Goal: Information Seeking & Learning: Learn about a topic

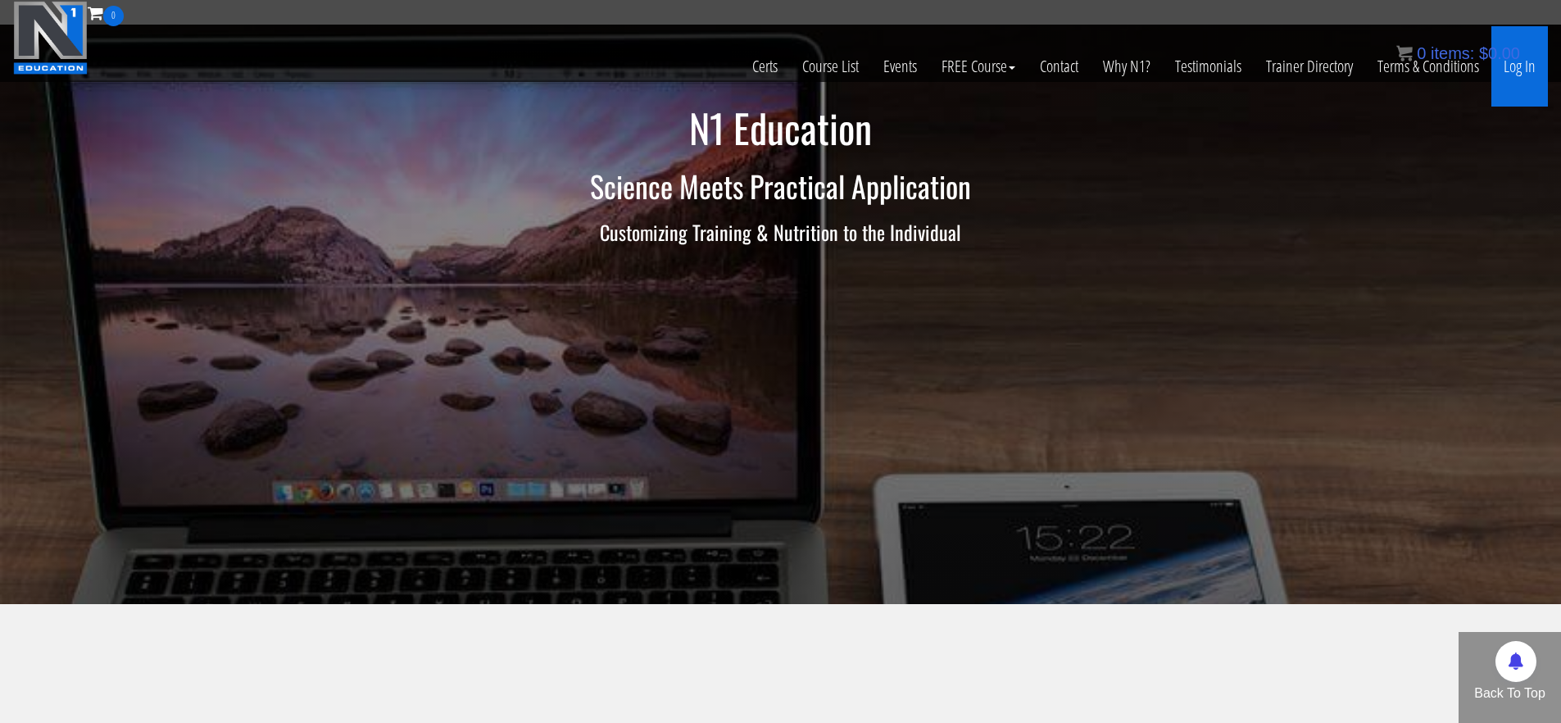
click at [1524, 64] on link "Log In" at bounding box center [1519, 66] width 57 height 80
click at [1530, 77] on link "Log In" at bounding box center [1519, 66] width 57 height 80
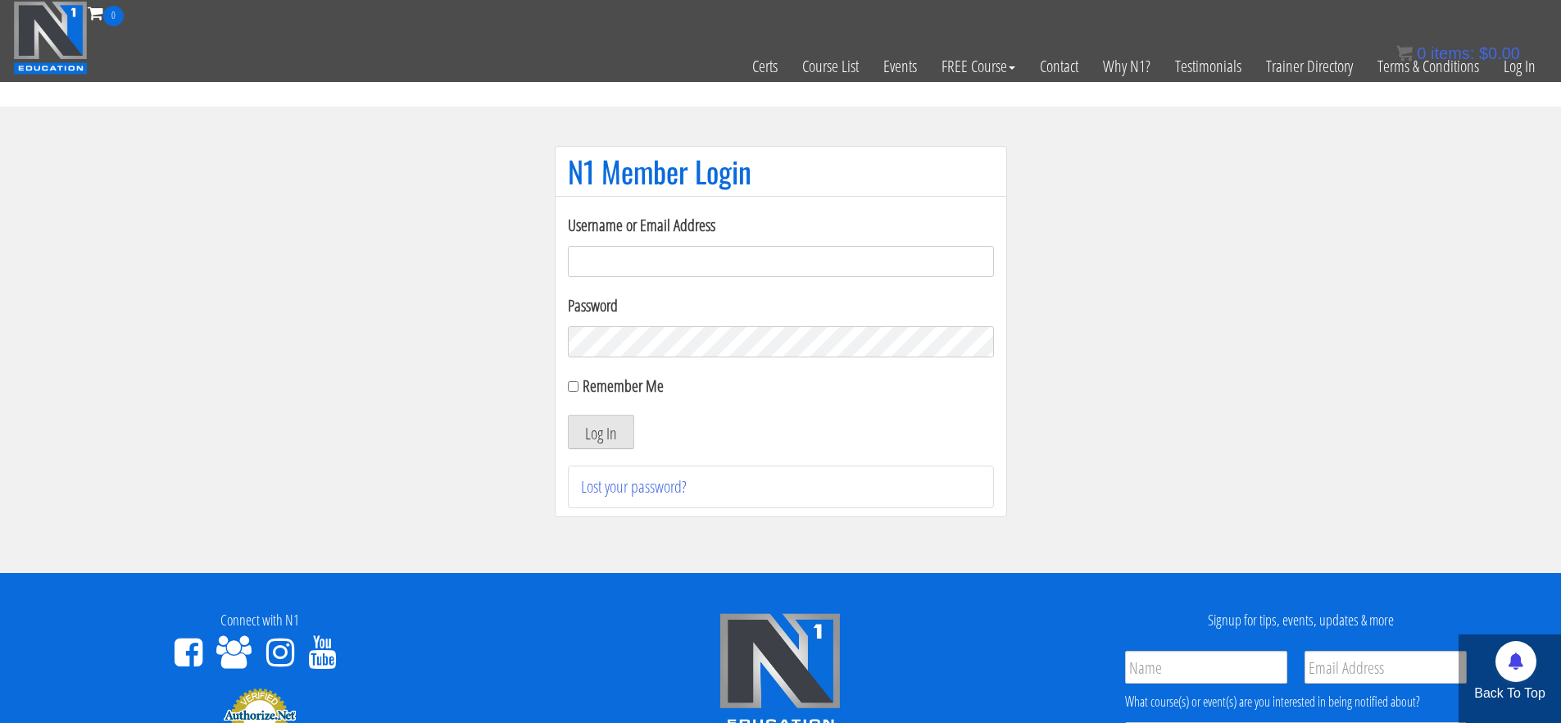
click at [859, 254] on input "Username or Email Address" at bounding box center [781, 261] width 426 height 31
type input "info@macfitnesscoaching.com"
click at [738, 358] on form "Username or Email Address info@macfitnesscoaching.com Password Remember Me Log …" at bounding box center [781, 331] width 426 height 236
click at [568, 415] on button "Log In" at bounding box center [601, 432] width 66 height 34
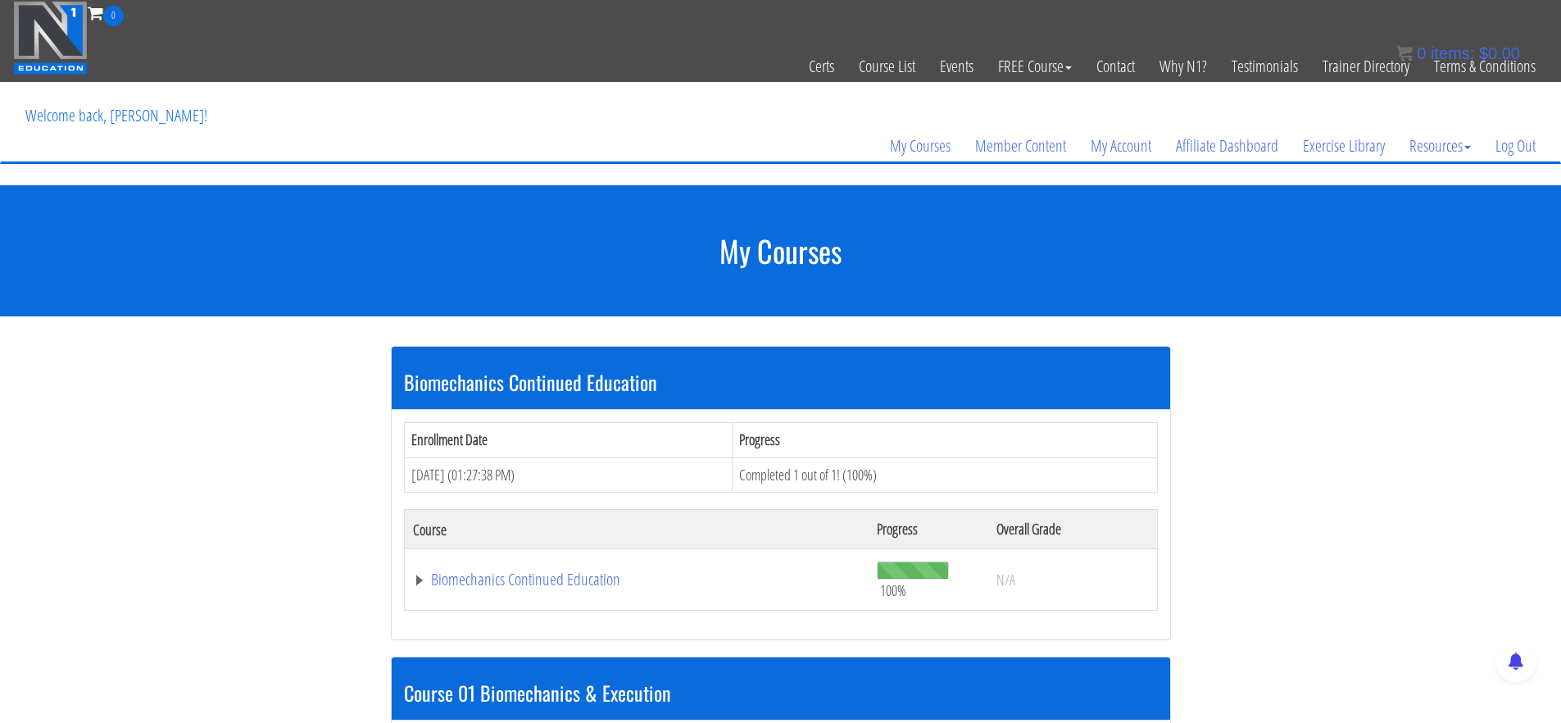
click at [761, 280] on section "My Courses" at bounding box center [780, 250] width 1561 height 131
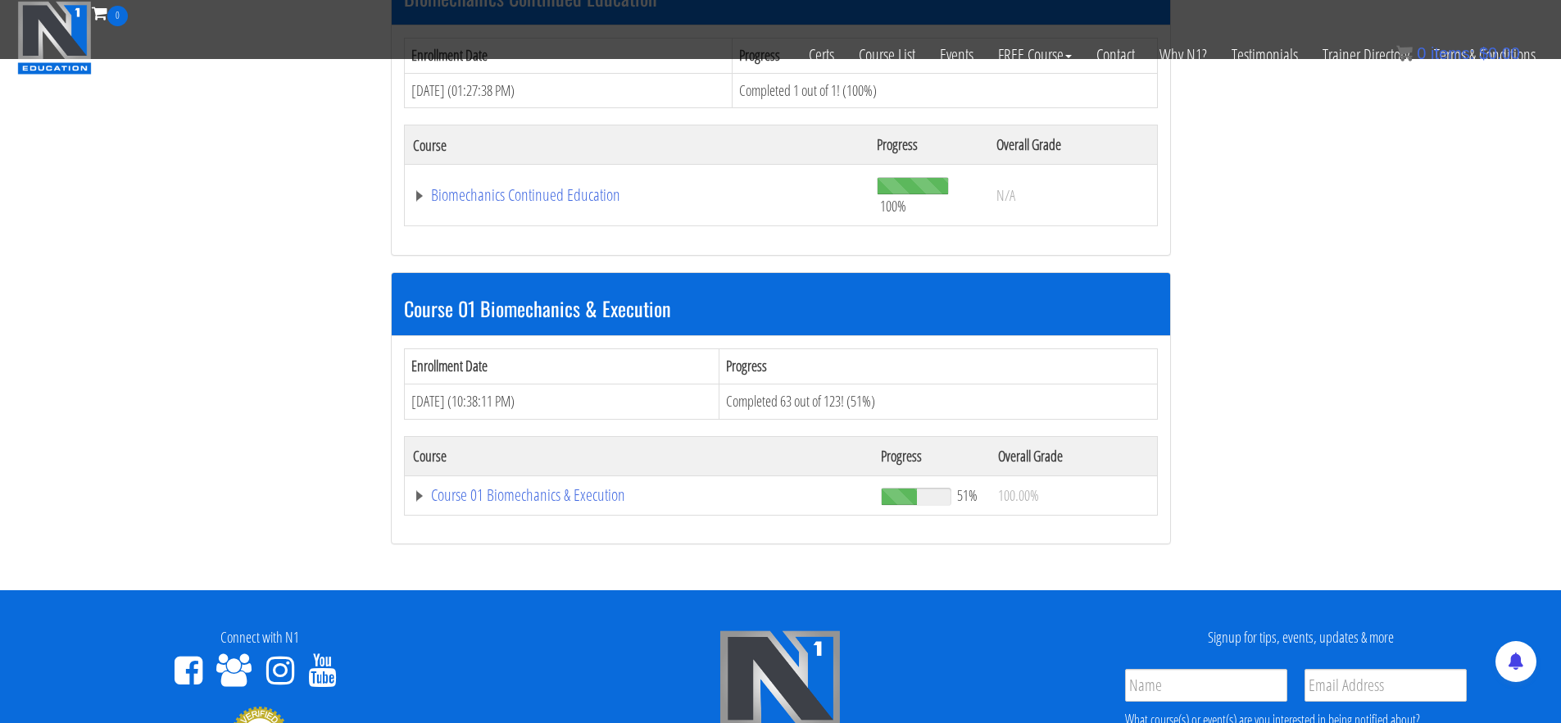
scroll to position [460, 0]
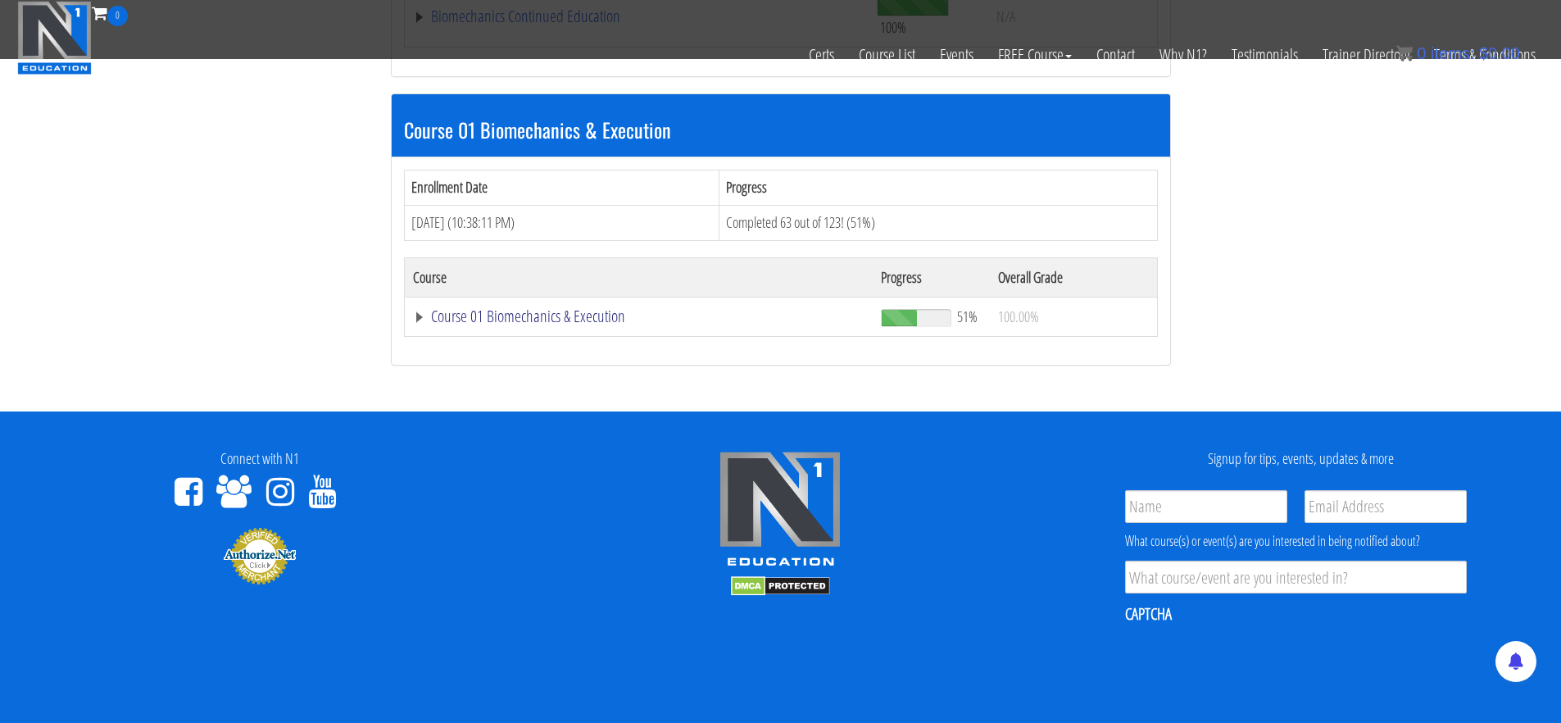
click at [592, 319] on link "Course 01 Biomechanics & Execution" at bounding box center [639, 316] width 452 height 16
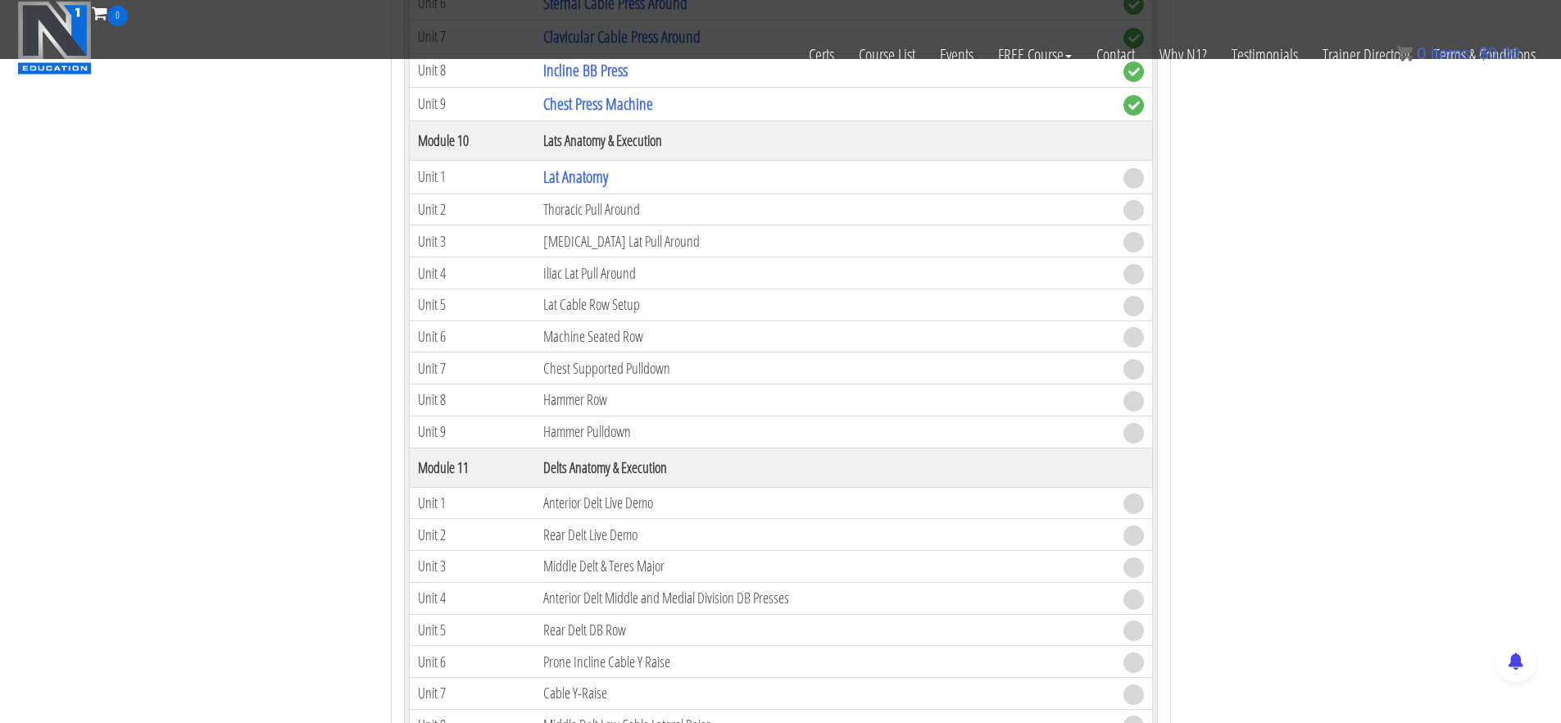
scroll to position [3095, 0]
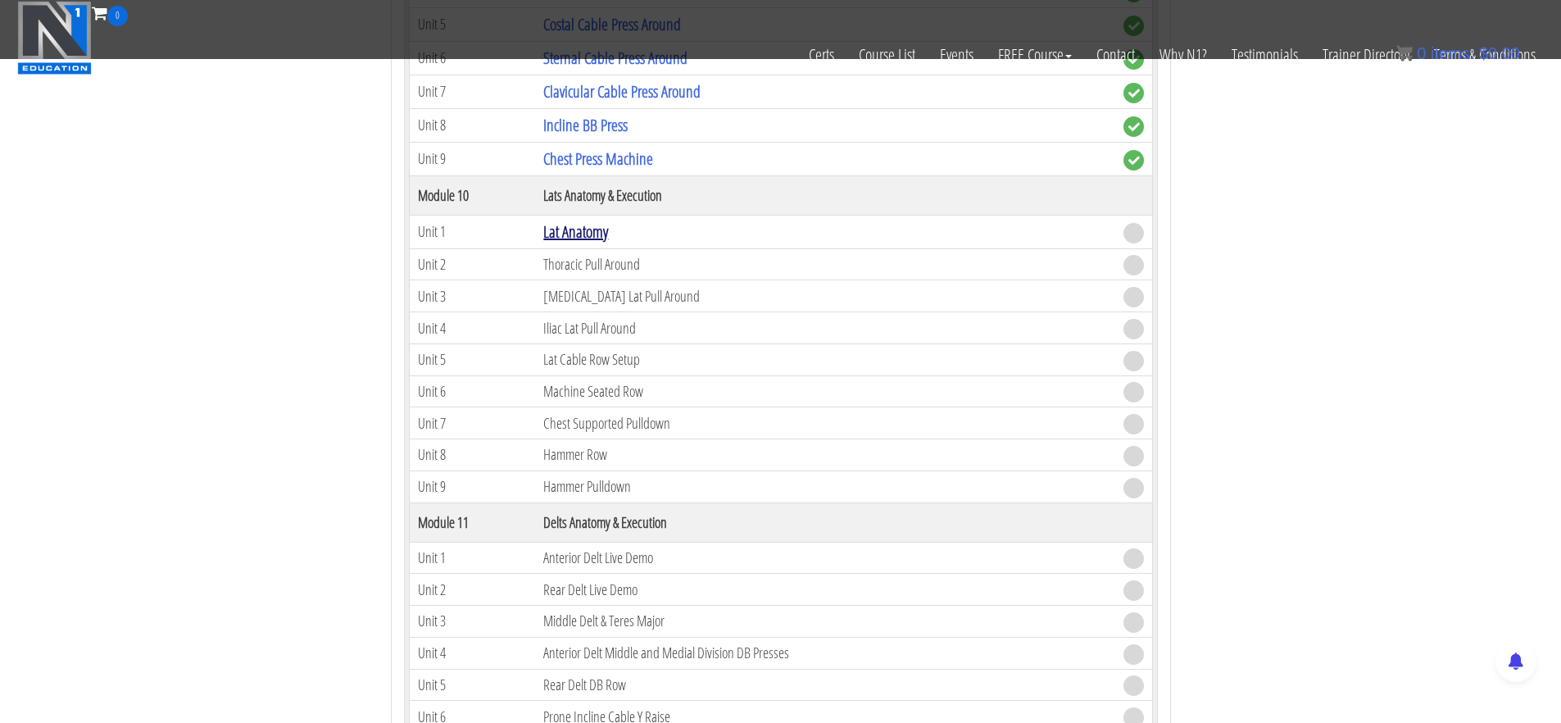
click at [592, 233] on link "Lat Anatomy" at bounding box center [575, 231] width 65 height 22
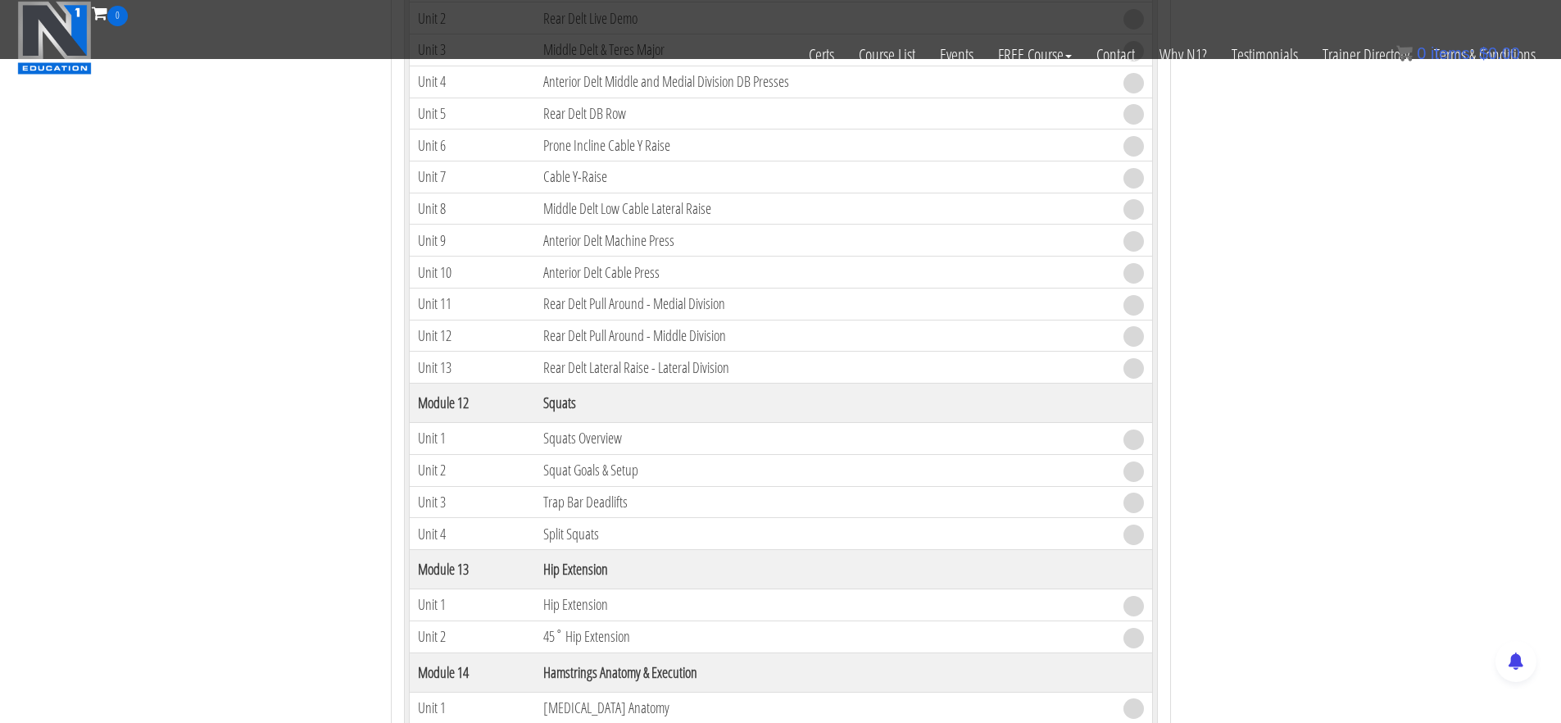
scroll to position [3124, 0]
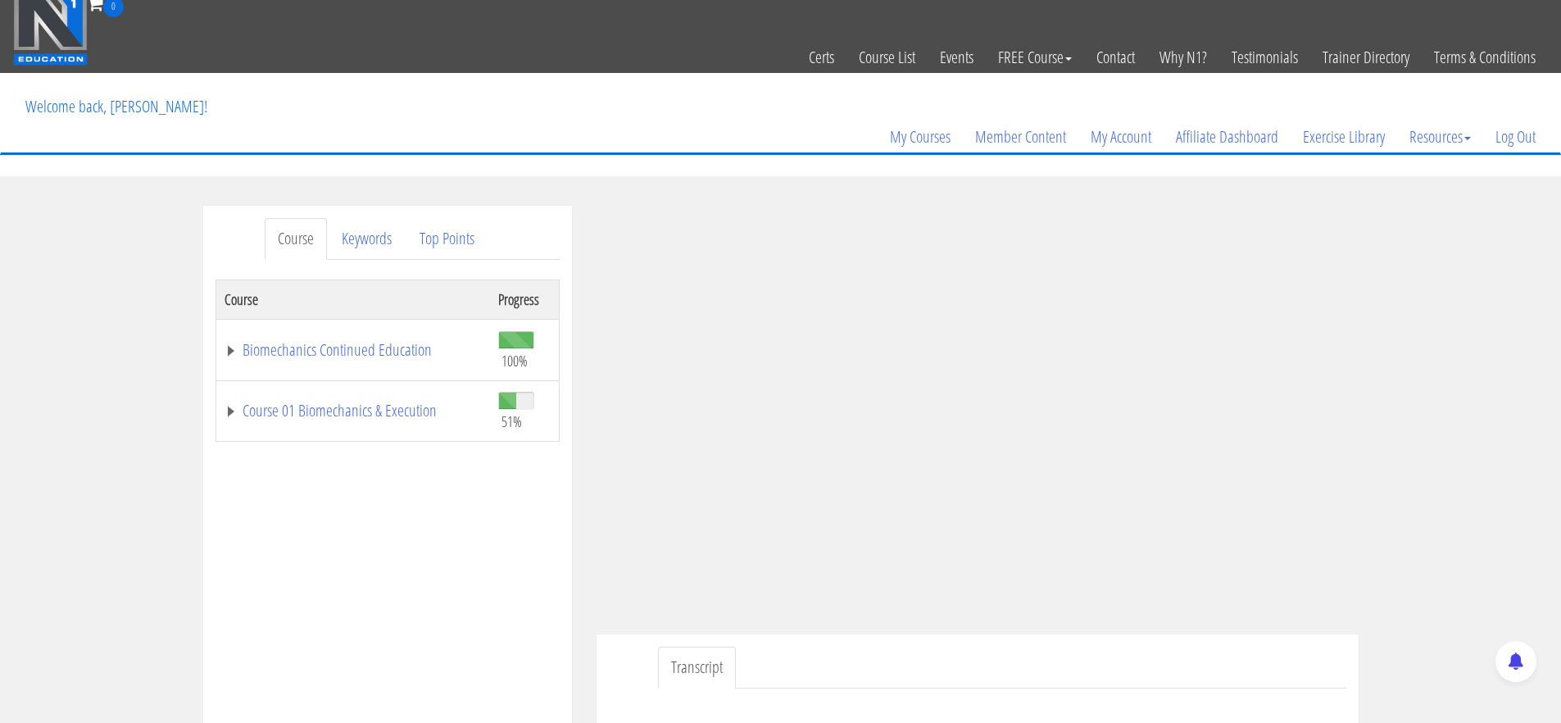
scroll to position [36, 0]
